Goal: Transaction & Acquisition: Purchase product/service

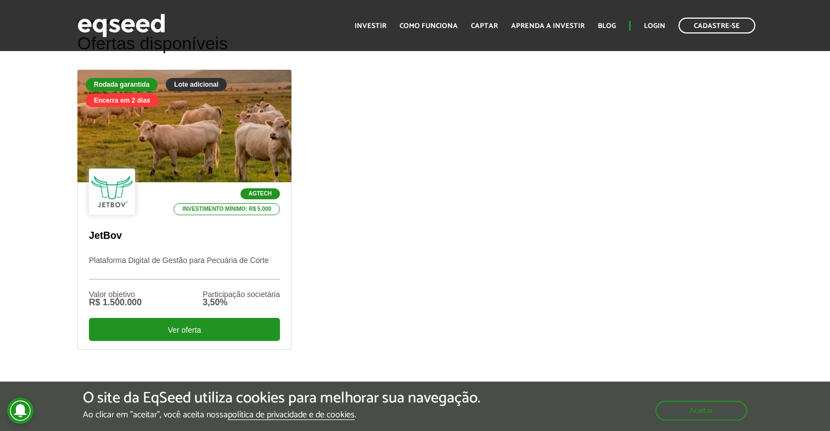
click at [397, 208] on article "Ofertas disponíveis Rodada garantida Lote adicional Encerra em 2 dias Agtech In…" at bounding box center [415, 203] width 830 height 427
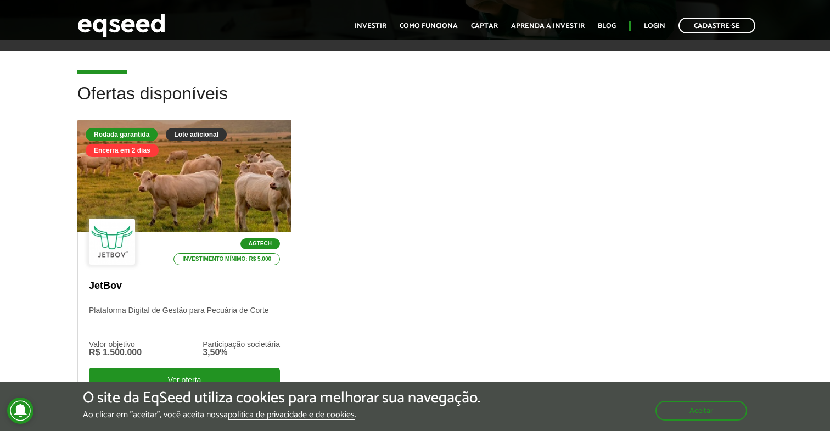
scroll to position [314, 0]
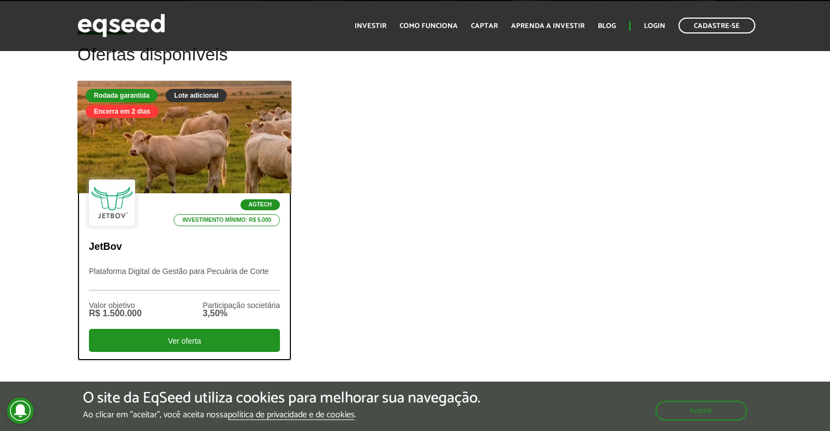
click at [218, 146] on div at bounding box center [184, 137] width 257 height 135
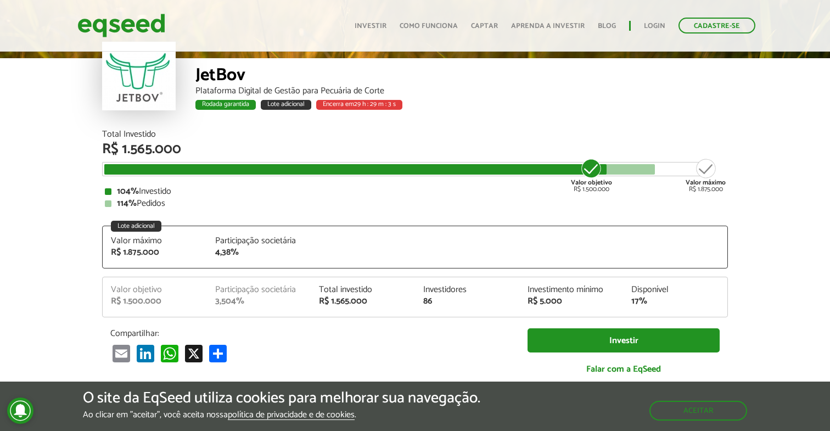
scroll to position [1344, 0]
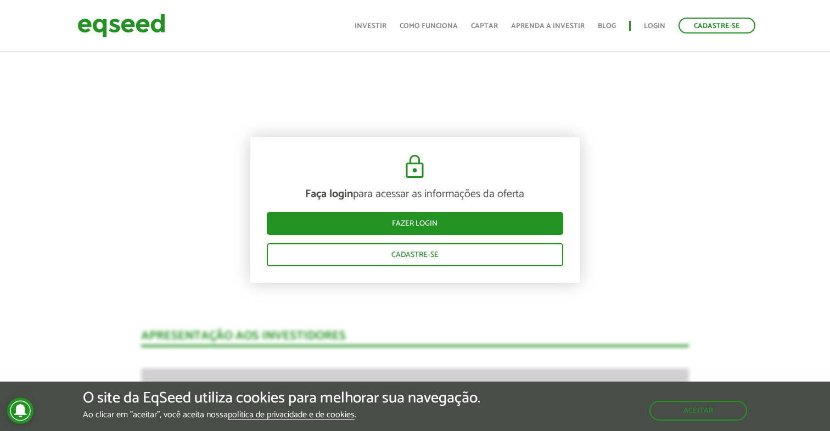
scroll to position [1182, 0]
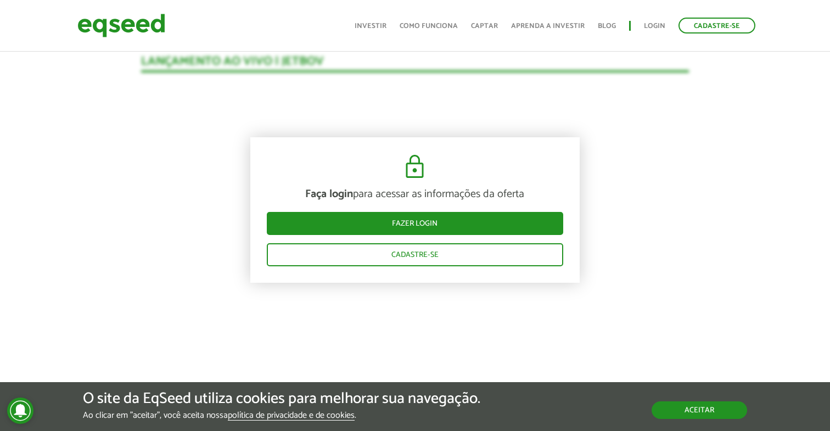
click at [692, 401] on button "Aceitar" at bounding box center [698, 410] width 95 height 18
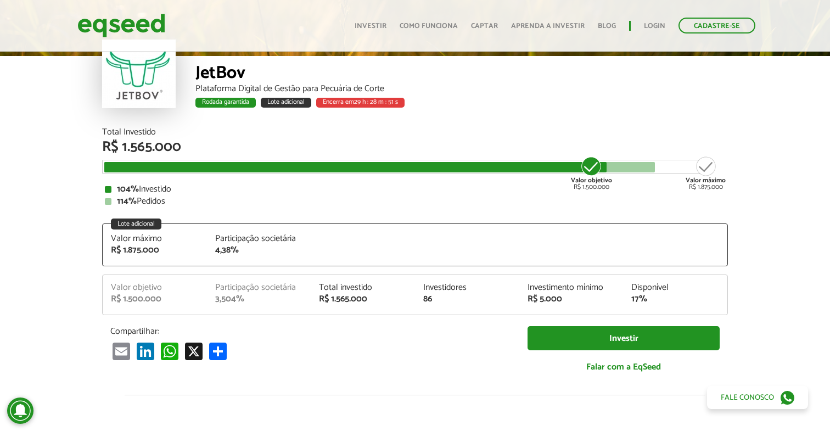
scroll to position [59, 0]
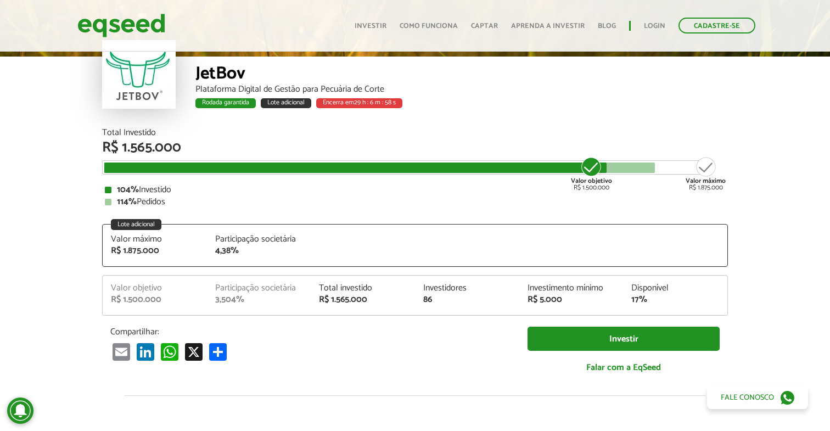
click at [359, 105] on span "29 h : 6 m : 58 s" at bounding box center [375, 102] width 42 height 10
click at [359, 105] on span "29 h : 6 m : 57 s" at bounding box center [374, 102] width 41 height 10
click at [405, 110] on div "Rodada garantida Lote adicional Encerra em 29 h : 6 m : 57 s" at bounding box center [461, 105] width 532 height 14
